Goal: Information Seeking & Learning: Understand process/instructions

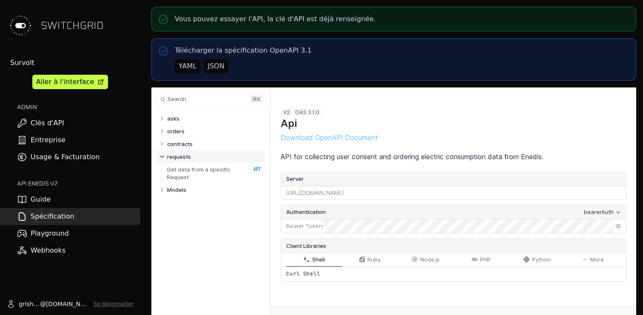
select select "**********"
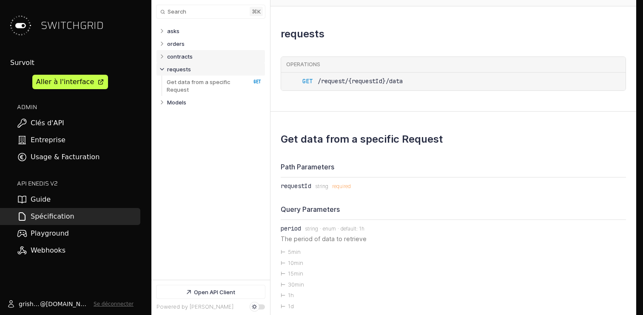
click at [186, 55] on p "contracts" at bounding box center [180, 57] width 26 height 8
select select "**********"
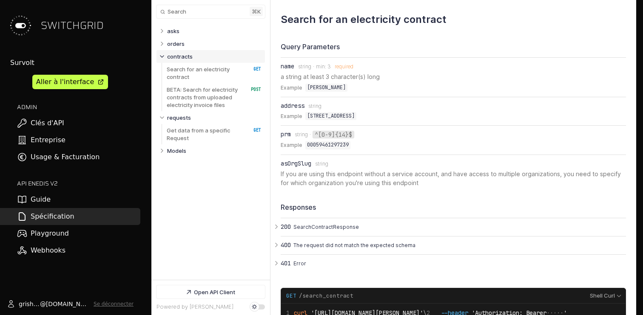
scroll to position [590, 0]
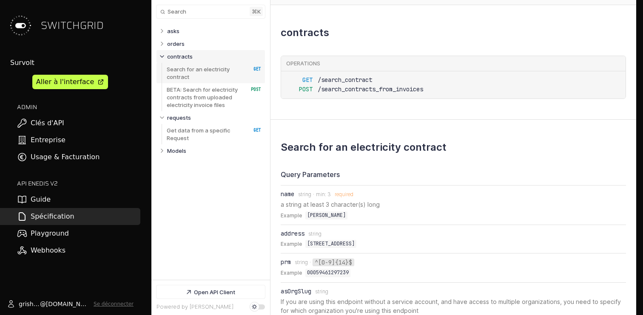
click at [214, 74] on p "Search for an electricity contract" at bounding box center [204, 72] width 75 height 15
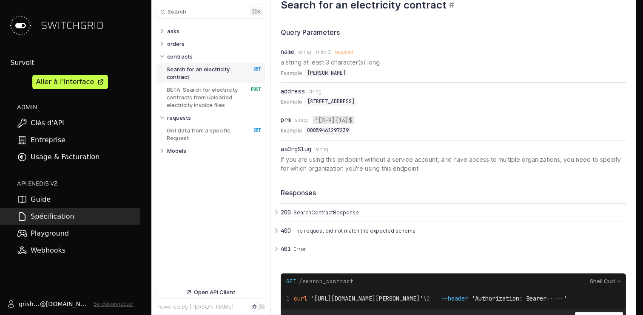
scroll to position [731, 0]
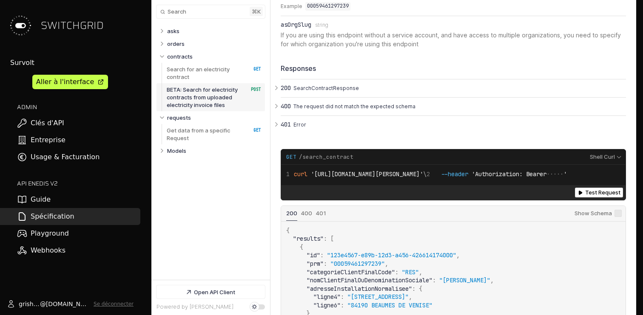
scroll to position [934, 0]
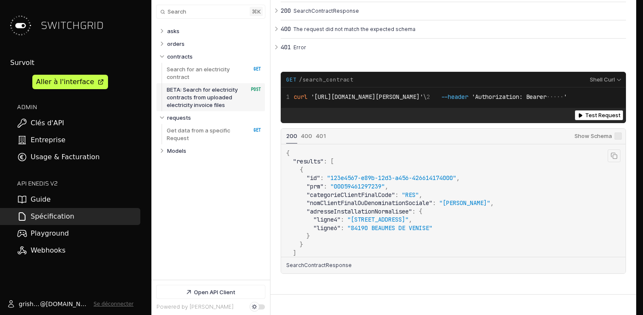
click at [347, 185] on span ""00059461297239"" at bounding box center [357, 187] width 54 height 8
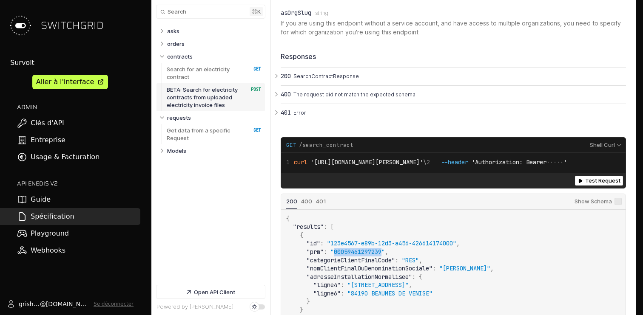
scroll to position [869, 0]
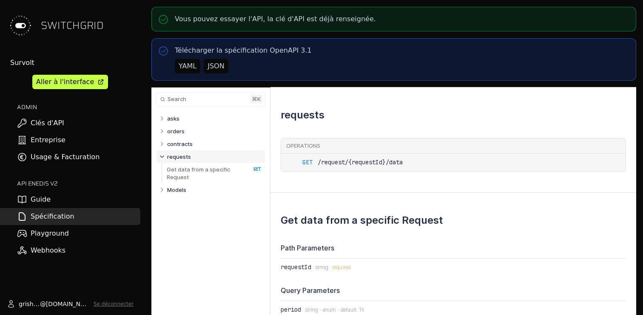
select select "**********"
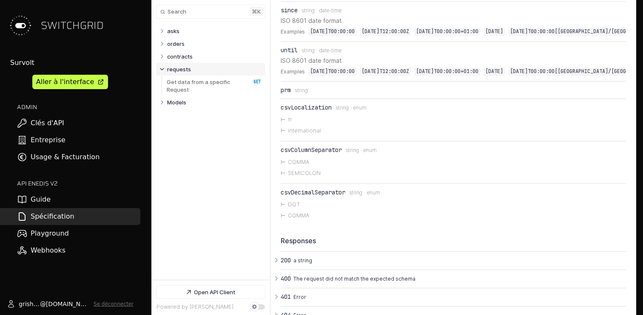
scroll to position [1235, 0]
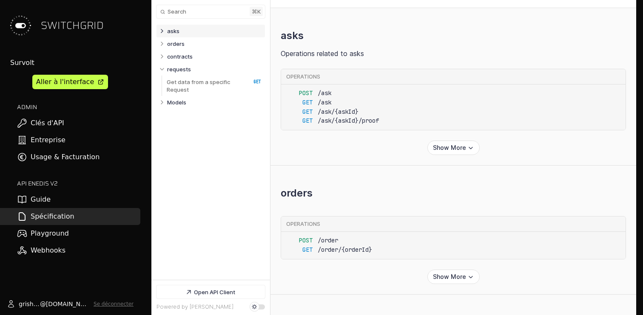
scroll to position [245, 0]
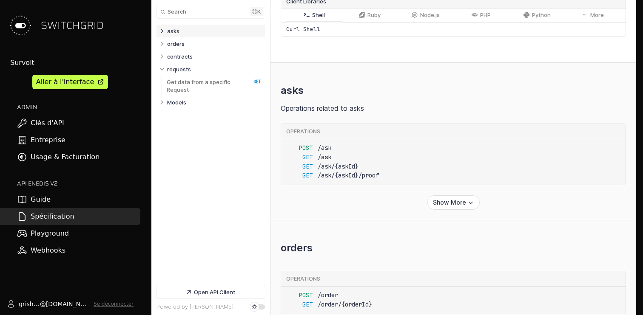
click at [51, 84] on div "Aller à l'interface" at bounding box center [65, 82] width 58 height 10
click at [196, 57] on link "contracts" at bounding box center [214, 56] width 94 height 13
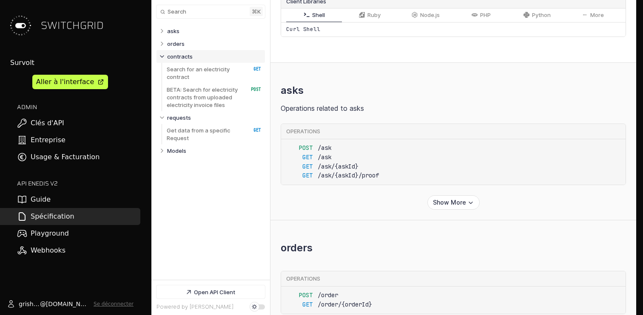
scroll to position [590, 0]
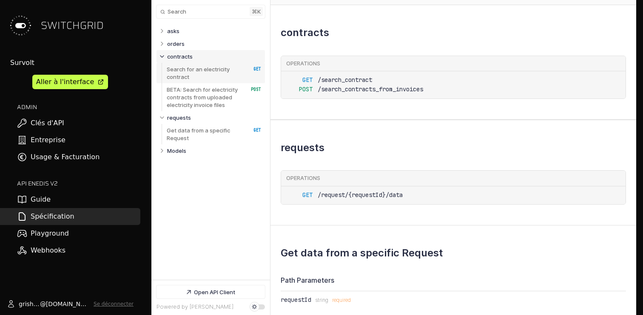
select select "**********"
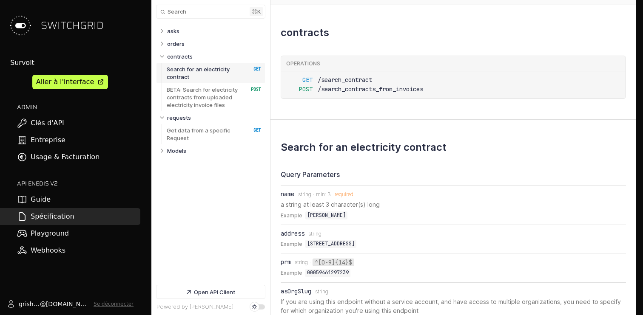
click at [196, 72] on p "Search for an electricity contract" at bounding box center [204, 72] width 75 height 15
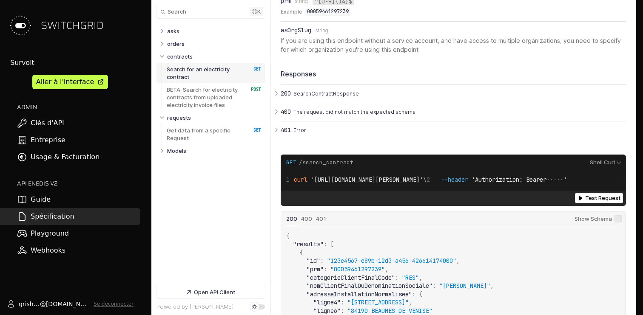
scroll to position [849, 0]
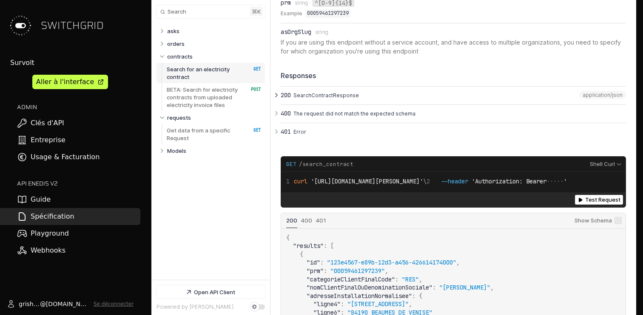
click at [300, 92] on p "SearchContractResponse" at bounding box center [458, 96] width 330 height 8
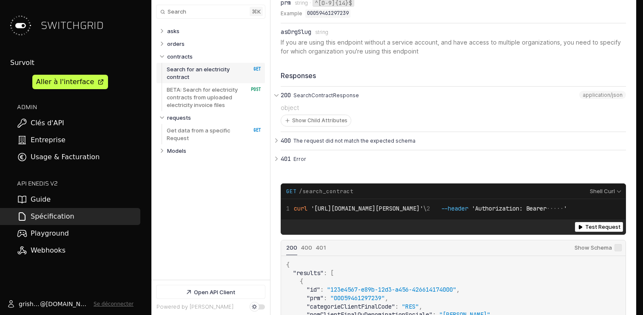
click at [324, 122] on li "Type: object Show Child Attributes" at bounding box center [453, 115] width 345 height 32
click at [324, 115] on button "Show Child Attributes" at bounding box center [316, 120] width 70 height 11
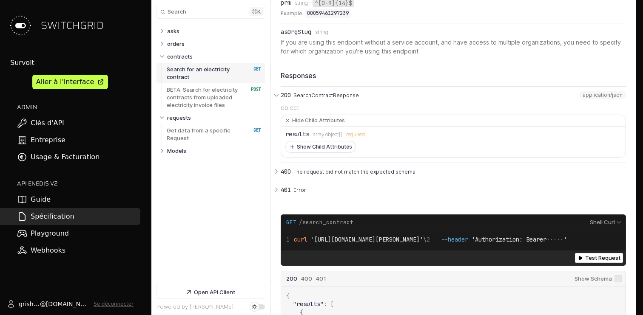
click at [319, 142] on button "Show Child Attributes" at bounding box center [321, 147] width 70 height 11
